Goal: Task Accomplishment & Management: Manage account settings

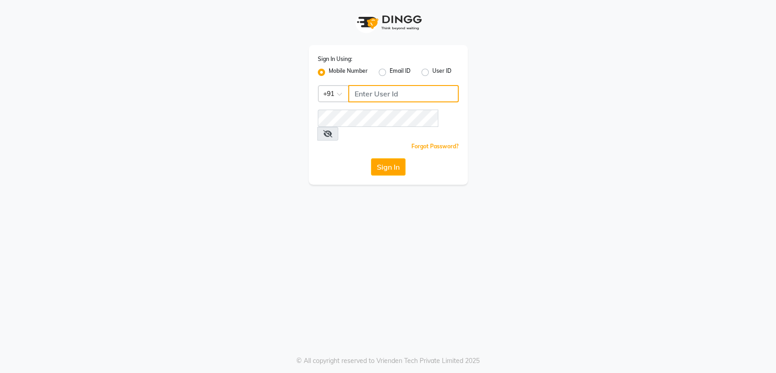
click at [395, 96] on input "Username" at bounding box center [403, 93] width 110 height 17
type input "8894060737"
click at [381, 158] on button "Sign In" at bounding box center [388, 166] width 35 height 17
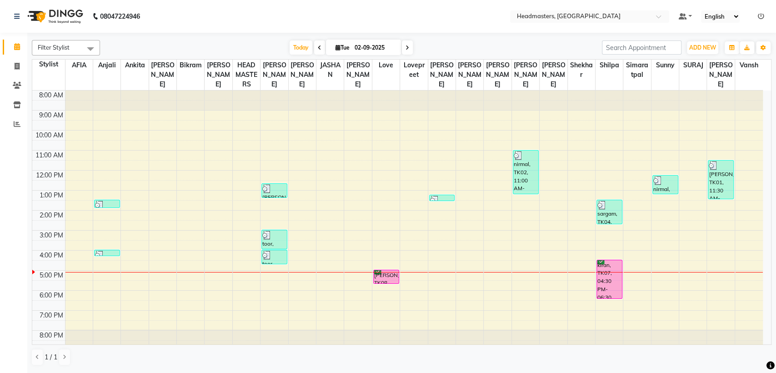
click at [318, 48] on icon at bounding box center [320, 47] width 4 height 5
type input "[DATE]"
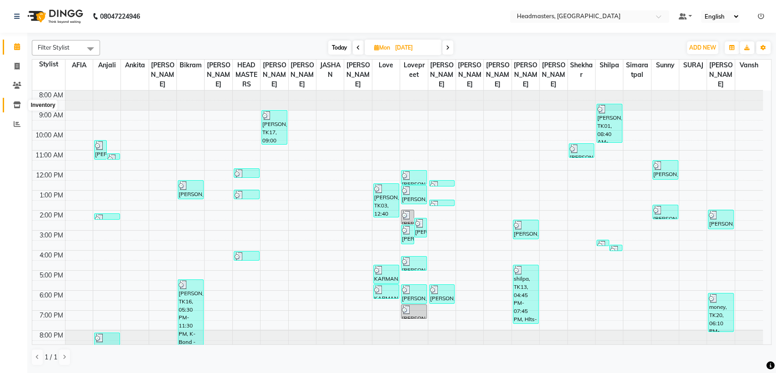
click at [18, 107] on icon at bounding box center [17, 104] width 8 height 7
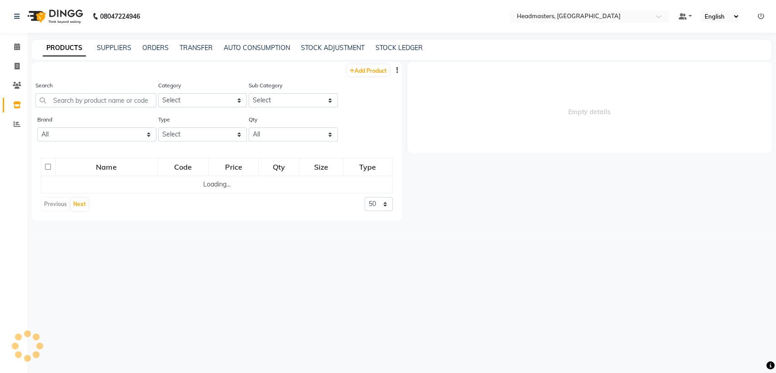
select select
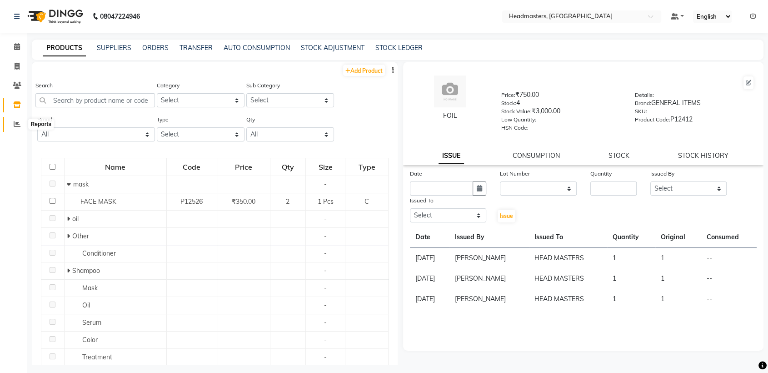
click at [15, 120] on icon at bounding box center [17, 123] width 7 height 7
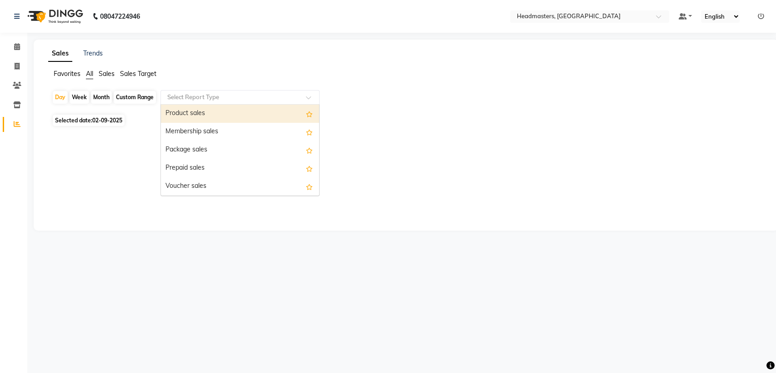
click at [168, 98] on input "text" at bounding box center [230, 97] width 131 height 9
click at [177, 117] on div "Product sales" at bounding box center [240, 114] width 158 height 18
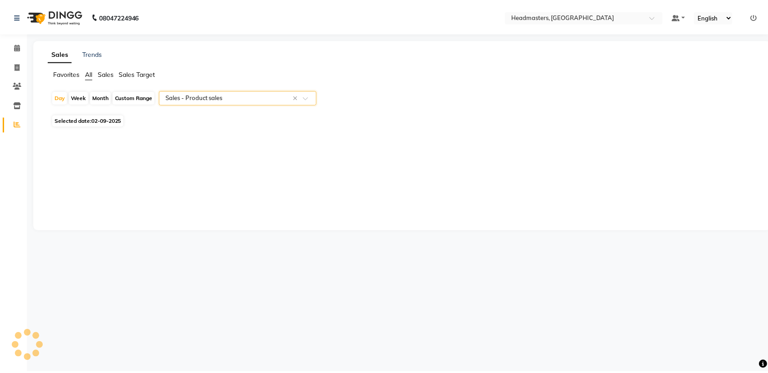
select select "csv"
click at [86, 121] on span "Selected date: [DATE]" at bounding box center [89, 120] width 72 height 11
select select "9"
select select "2025"
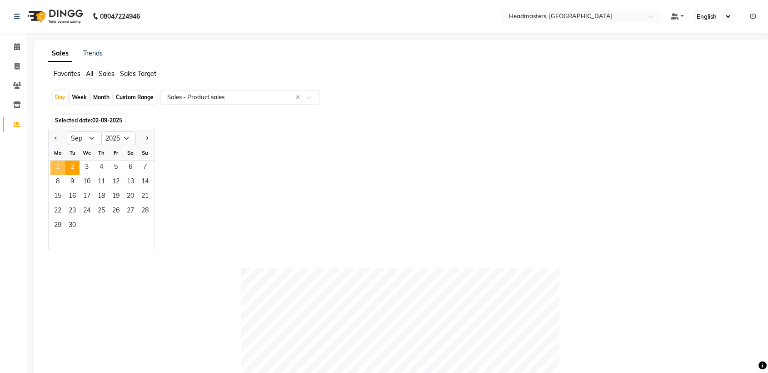
click at [55, 167] on span "1" at bounding box center [57, 167] width 15 height 15
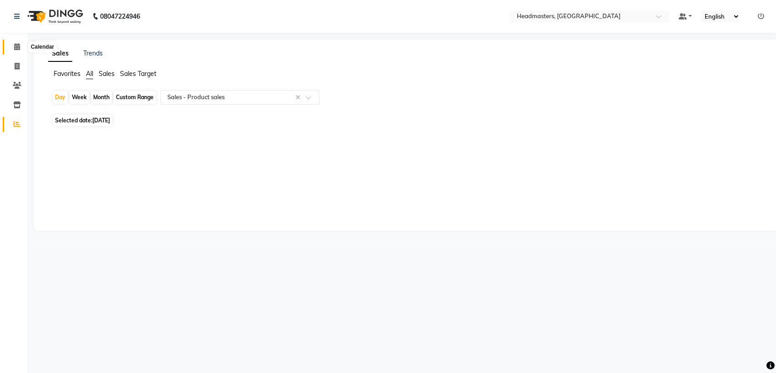
click at [18, 42] on span at bounding box center [17, 47] width 16 height 10
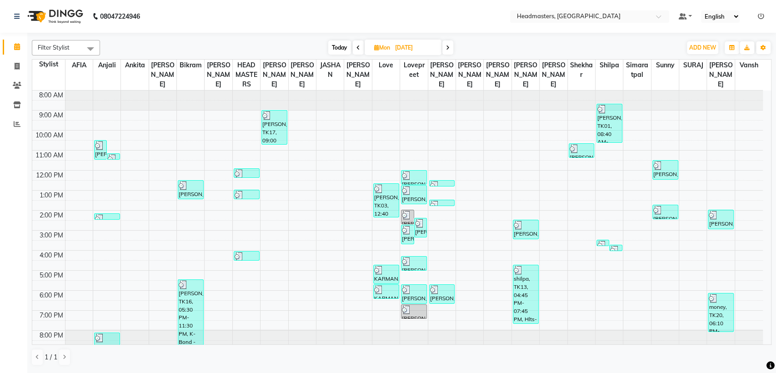
click at [447, 53] on span at bounding box center [447, 47] width 11 height 14
type input "02-09-2025"
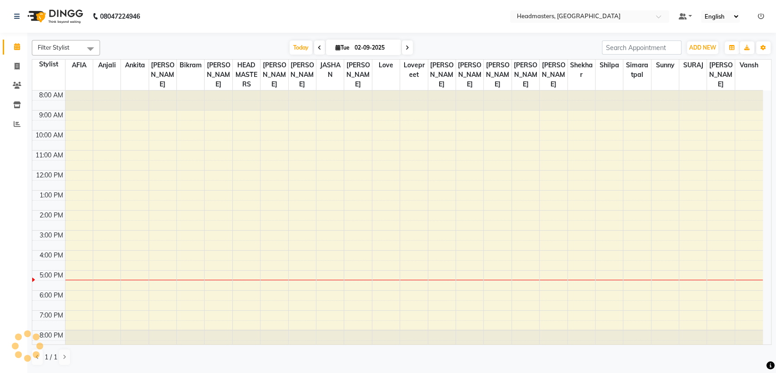
scroll to position [4, 0]
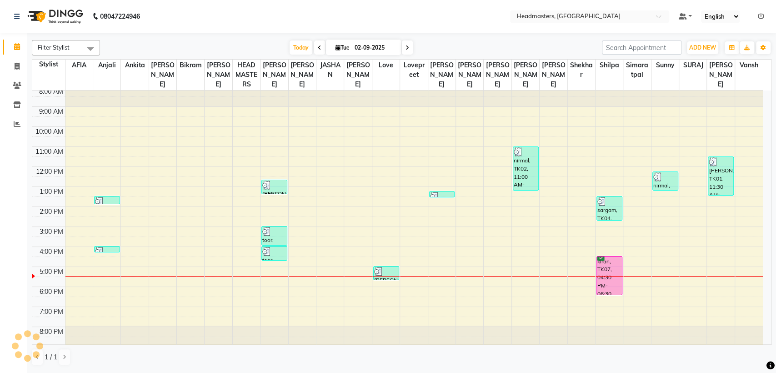
click at [309, 148] on div "8:00 AM 9:00 AM 10:00 AM 11:00 AM 12:00 PM 1:00 PM 2:00 PM 3:00 PM 4:00 PM 5:00…" at bounding box center [397, 217] width 730 height 260
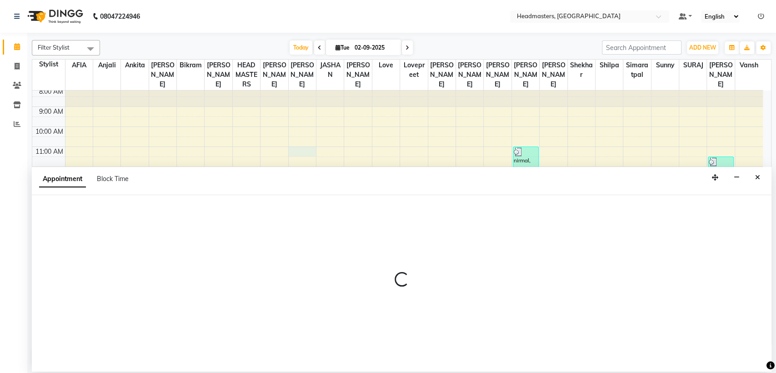
select select "60671"
select select "tentative"
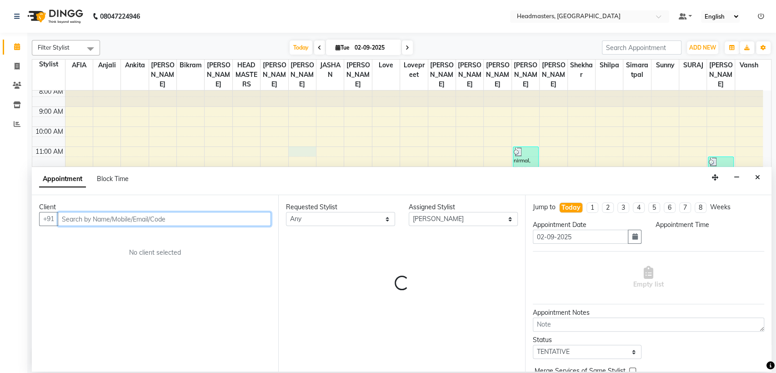
select select "660"
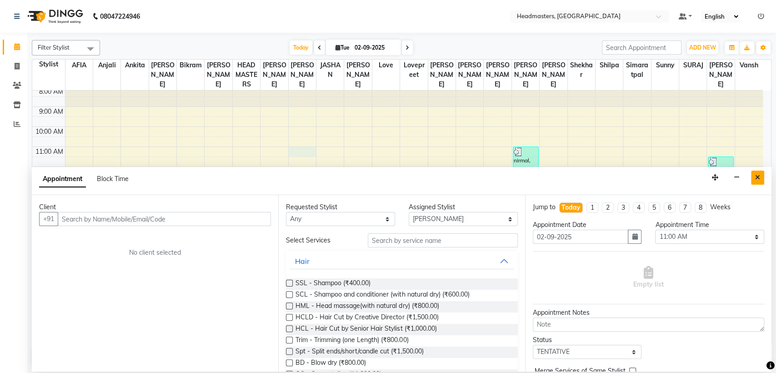
click at [756, 178] on icon "Close" at bounding box center [757, 177] width 5 height 6
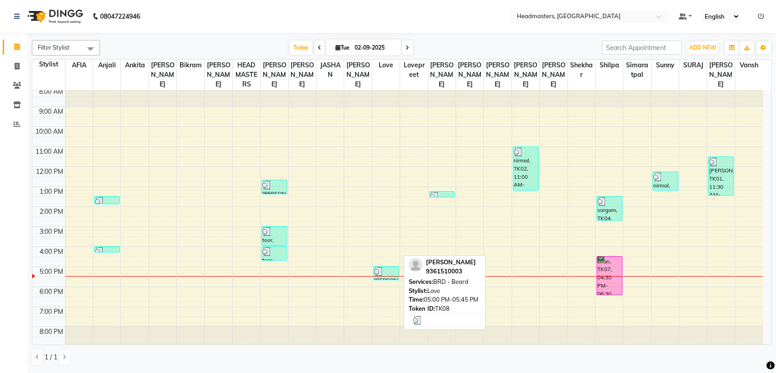
scroll to position [0, 0]
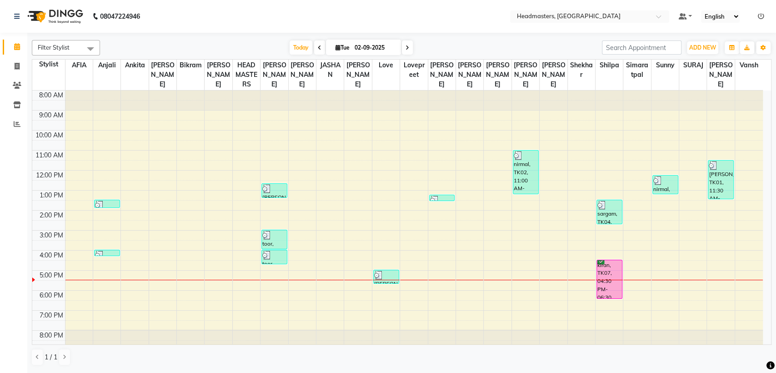
click at [318, 52] on span at bounding box center [319, 47] width 11 height 14
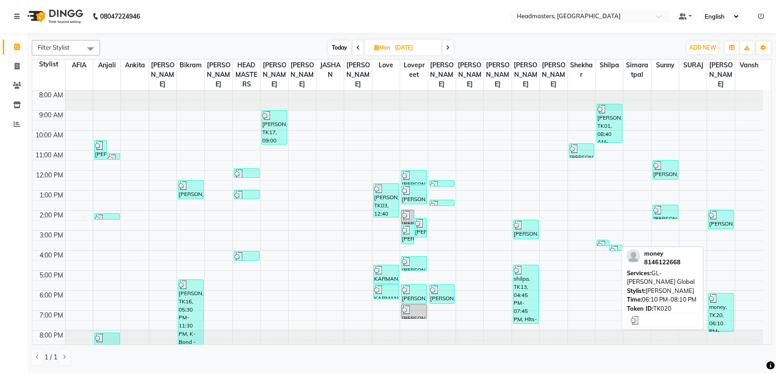
scroll to position [4, 0]
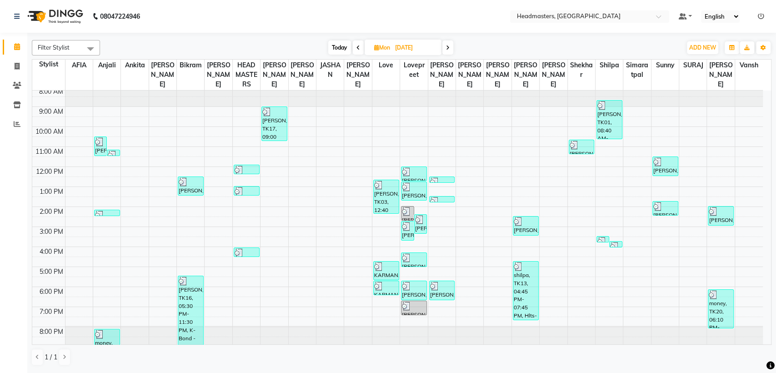
click at [449, 46] on icon at bounding box center [448, 47] width 4 height 5
type input "02-09-2025"
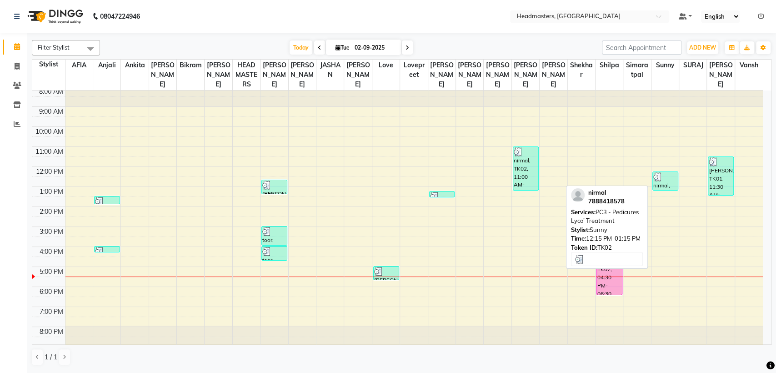
click at [656, 183] on div "nirmal, TK02, 12:15 PM-01:15 PM, PC3 - Pedicures Lyco’ Treatment" at bounding box center [665, 181] width 25 height 18
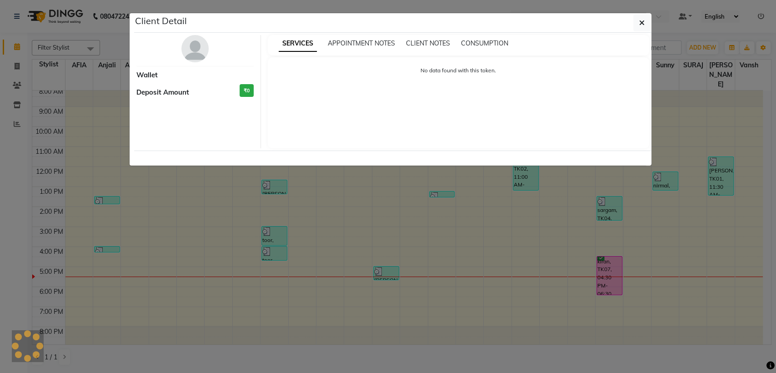
select select "3"
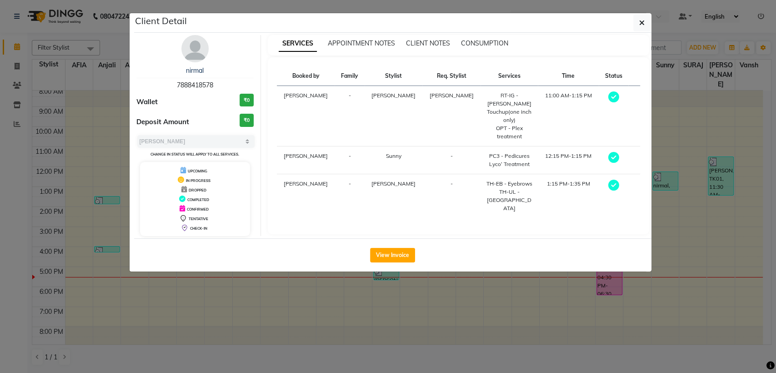
click at [631, 22] on div "Client Detail" at bounding box center [392, 23] width 517 height 20
click at [642, 25] on icon "button" at bounding box center [641, 22] width 5 height 7
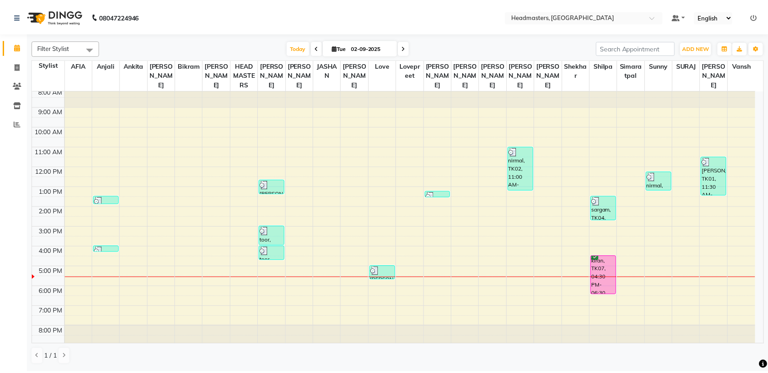
scroll to position [0, 0]
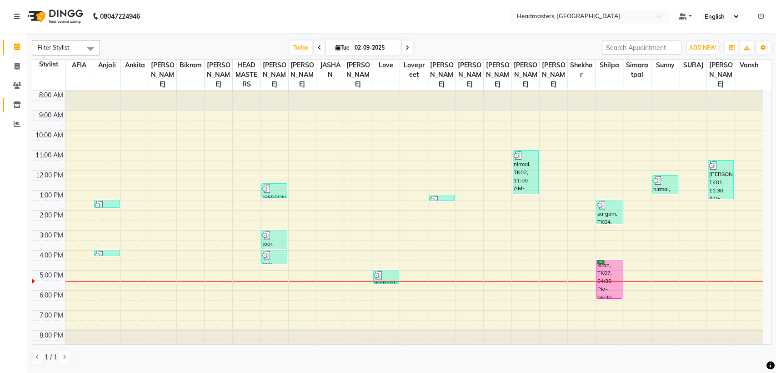
click at [20, 105] on icon at bounding box center [17, 104] width 8 height 7
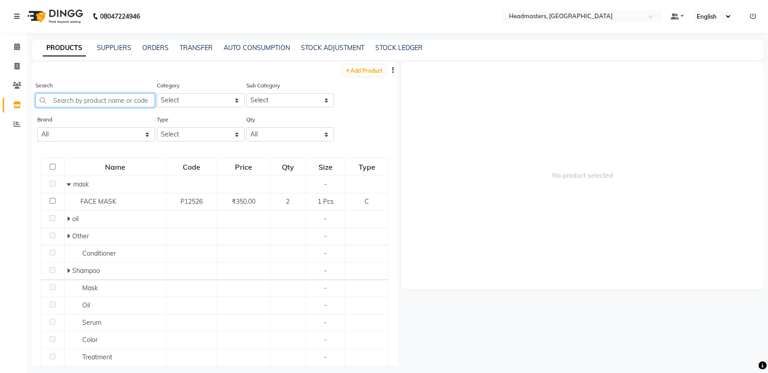
click at [94, 100] on input "text" at bounding box center [95, 100] width 120 height 14
click at [389, 67] on button "button" at bounding box center [393, 70] width 9 height 10
click at [211, 134] on select "Select Both Retail Consumable" at bounding box center [201, 134] width 88 height 14
select select "B"
click at [157, 127] on select "Select Both Retail Consumable" at bounding box center [201, 134] width 88 height 14
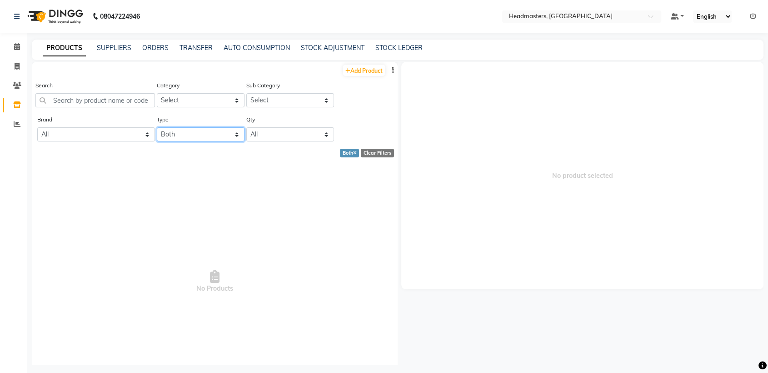
click at [200, 136] on select "Select Both Retail Consumable" at bounding box center [201, 134] width 88 height 14
click at [92, 141] on div "Brand All Botoplastia [GEOGRAPHIC_DATA] Cacau Brazilian Dermalogica Floractive …" at bounding box center [95, 132] width 120 height 34
click at [353, 152] on icon at bounding box center [355, 153] width 4 height 5
select select
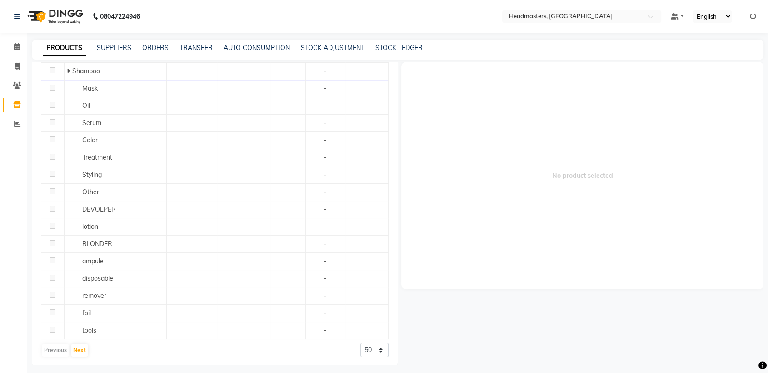
scroll to position [6, 0]
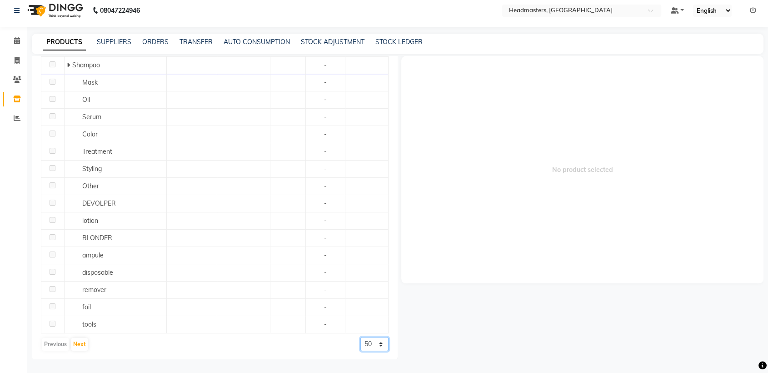
click at [369, 341] on select "50 100 500" at bounding box center [374, 344] width 28 height 14
select select "500"
click at [360, 351] on select "50 100 500" at bounding box center [374, 344] width 28 height 14
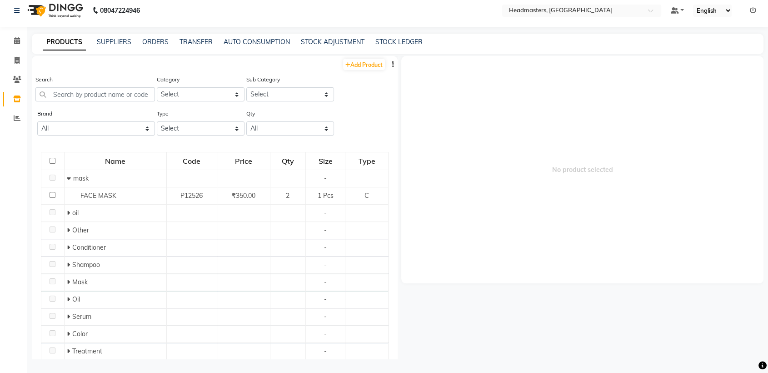
scroll to position [0, 0]
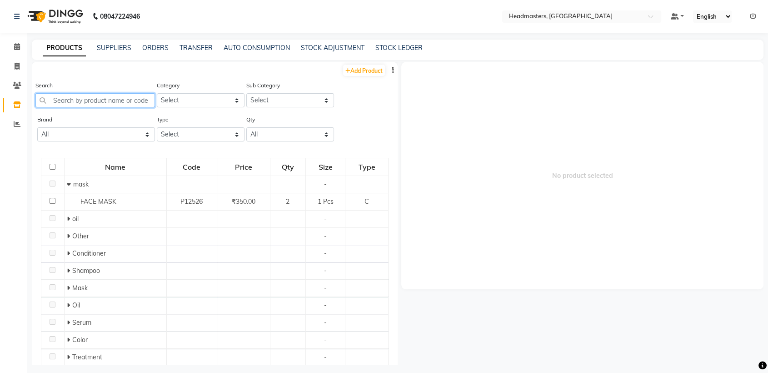
click at [139, 100] on input "text" at bounding box center [95, 100] width 120 height 14
click at [15, 53] on link "Calendar" at bounding box center [14, 47] width 22 height 15
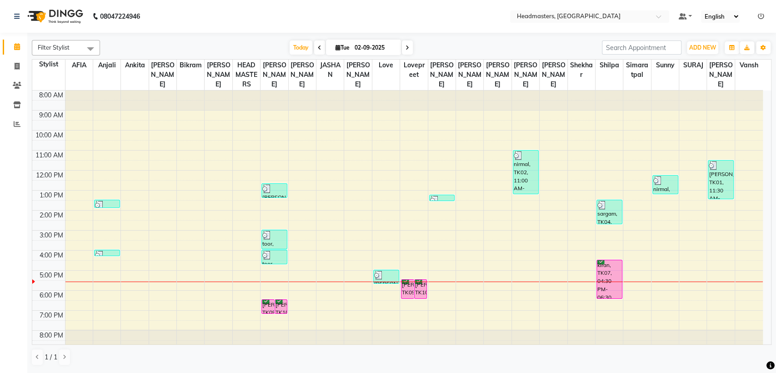
scroll to position [4, 0]
